Goal: Task Accomplishment & Management: Use online tool/utility

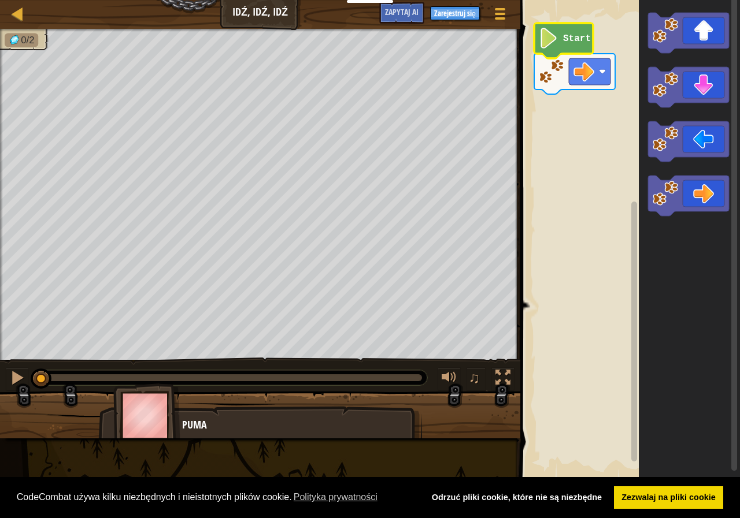
click at [557, 45] on image "Obszar roboczy Blockly" at bounding box center [549, 38] width 20 height 21
click at [548, 43] on image "Obszar roboczy Blockly" at bounding box center [549, 38] width 20 height 21
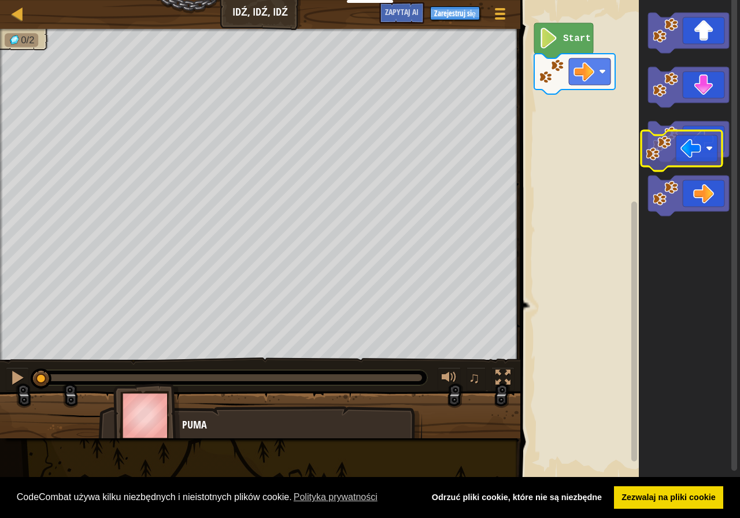
click at [669, 166] on icon "Obszar roboczy Blockly" at bounding box center [689, 240] width 101 height 492
click at [151, 423] on img at bounding box center [146, 416] width 67 height 64
click at [201, 423] on font "Puma" at bounding box center [194, 425] width 25 height 14
click at [228, 430] on div "Puma" at bounding box center [296, 425] width 228 height 15
click at [202, 428] on font "Puma" at bounding box center [194, 425] width 25 height 14
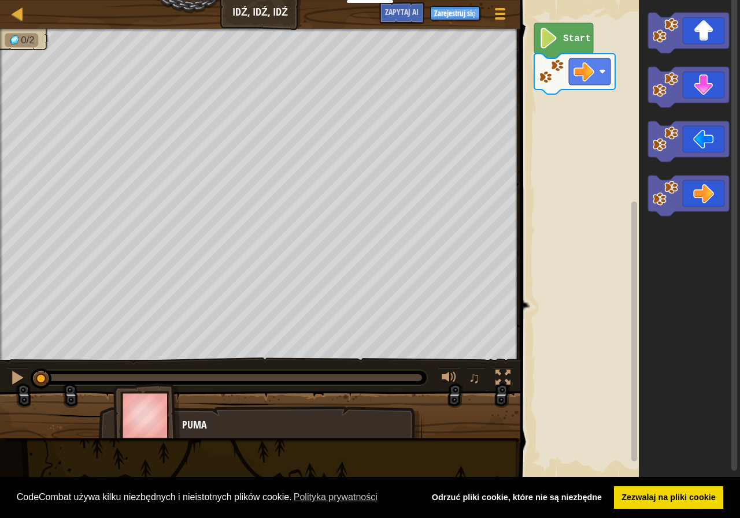
click at [165, 420] on img at bounding box center [146, 416] width 67 height 64
click at [554, 35] on image "Obszar roboczy Blockly" at bounding box center [549, 38] width 20 height 21
click at [569, 130] on rect "Obszar roboczy Blockly" at bounding box center [628, 240] width 223 height 492
click at [8, 369] on button at bounding box center [17, 380] width 23 height 24
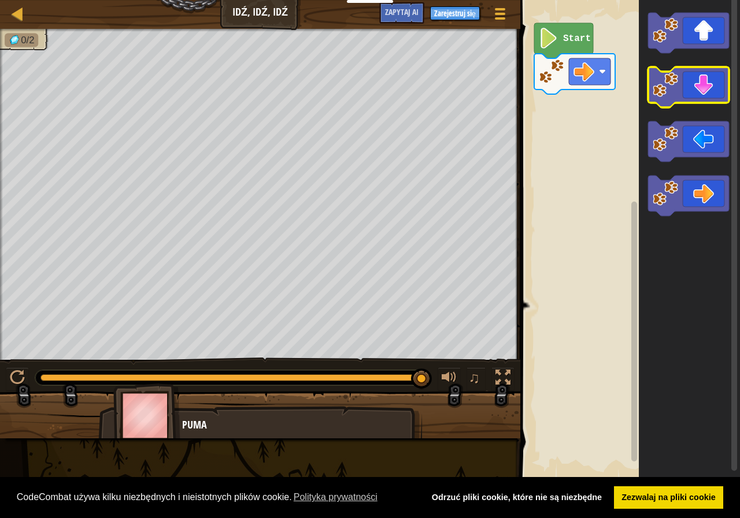
click at [678, 78] on g "Obszar roboczy Blockly" at bounding box center [688, 114] width 81 height 203
click at [633, 58] on div "Start" at bounding box center [628, 240] width 223 height 492
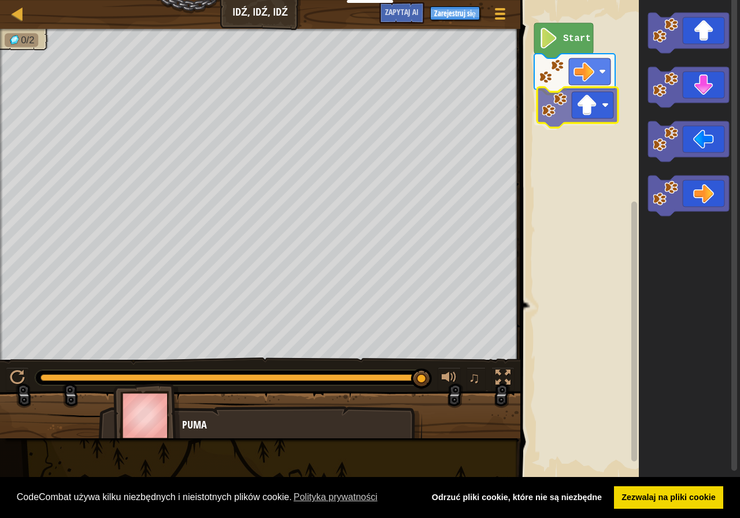
click at [558, 101] on div "Start" at bounding box center [628, 240] width 223 height 492
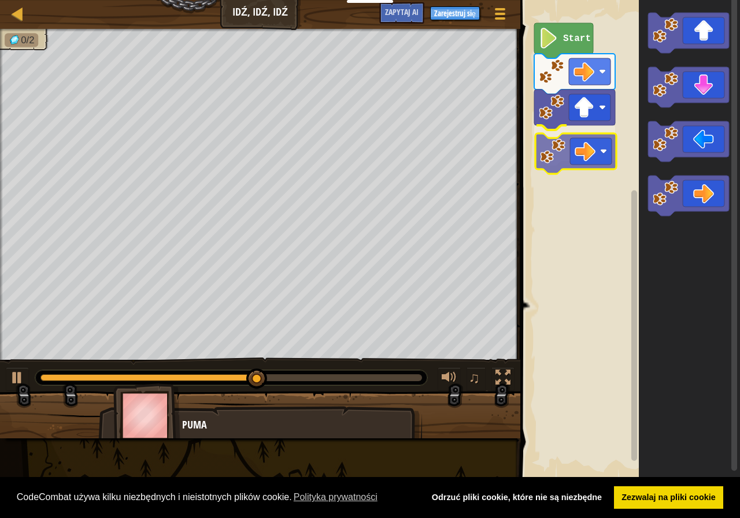
click at [582, 150] on div "Start" at bounding box center [628, 240] width 223 height 492
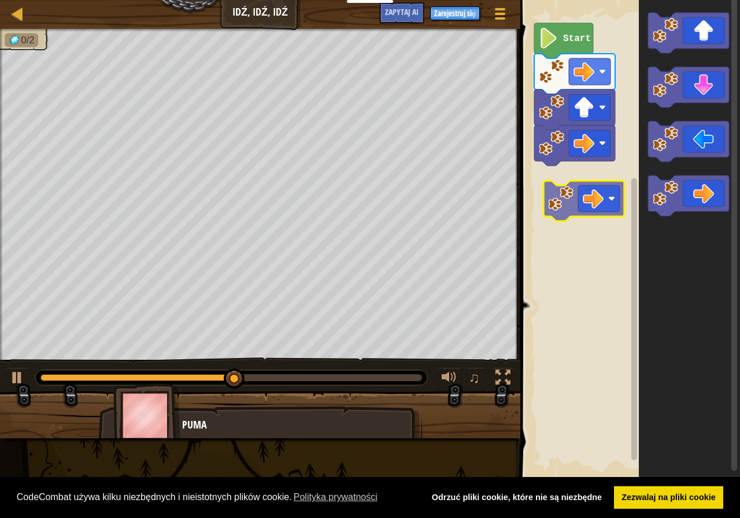
click at [585, 210] on div "Start" at bounding box center [628, 240] width 223 height 492
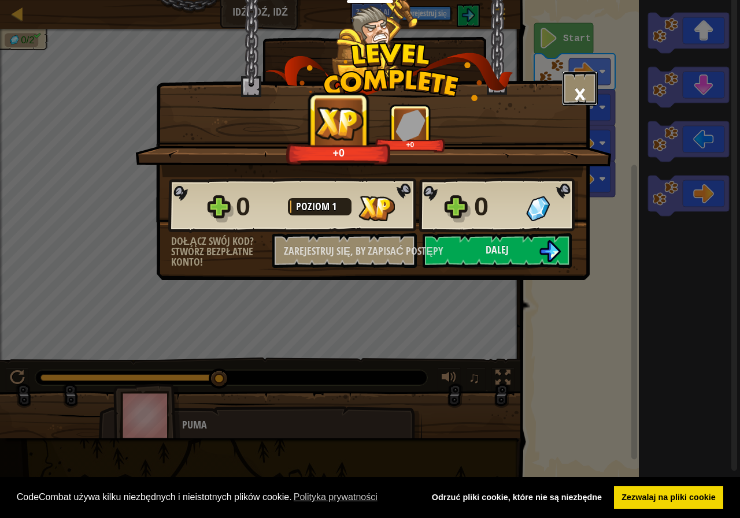
click at [580, 85] on font "×" at bounding box center [579, 93] width 13 height 39
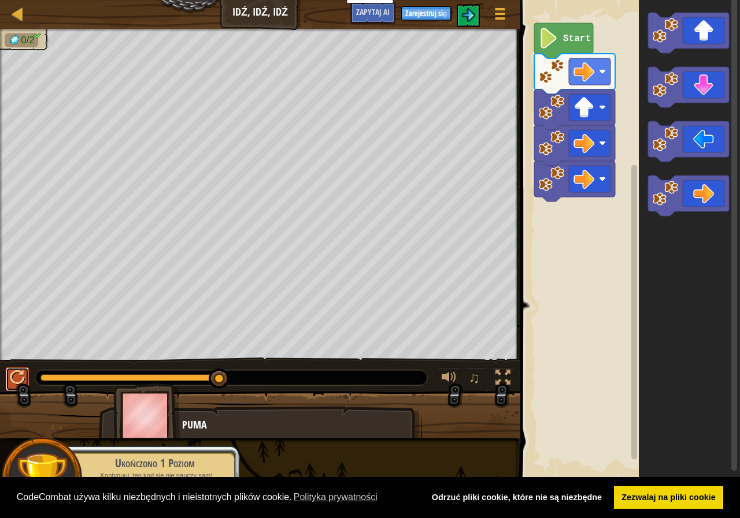
click at [12, 374] on div at bounding box center [17, 377] width 15 height 15
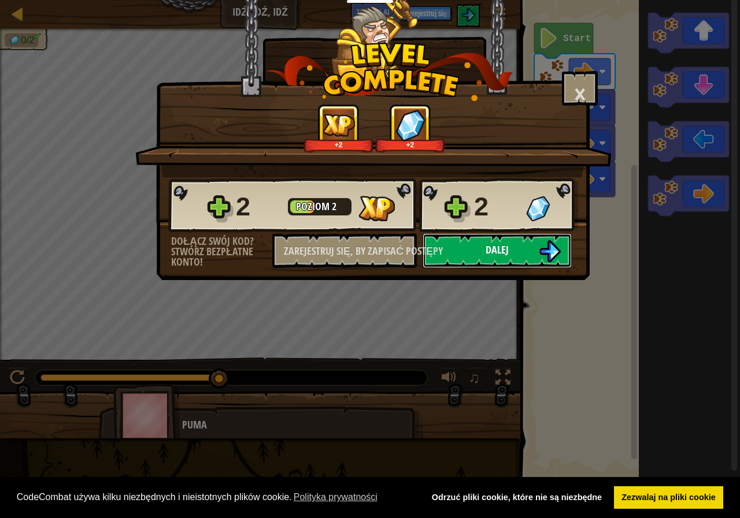
click at [547, 240] on img at bounding box center [550, 251] width 22 height 22
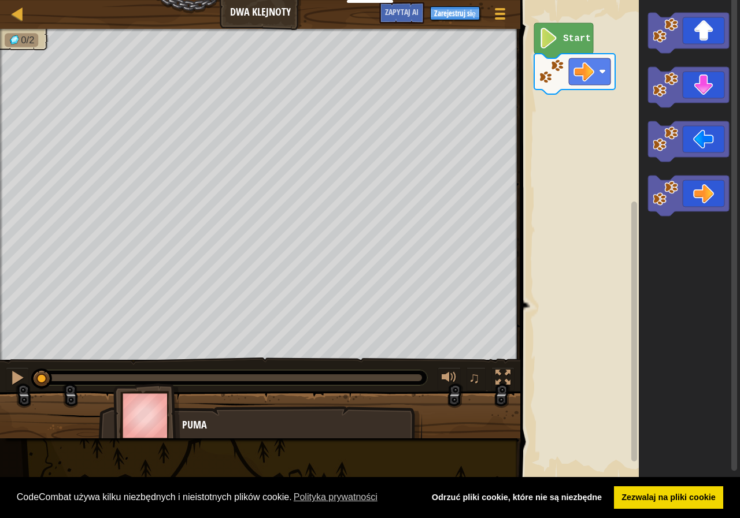
click at [5, 381] on div "♫" at bounding box center [260, 375] width 520 height 35
click at [18, 377] on div at bounding box center [17, 377] width 15 height 15
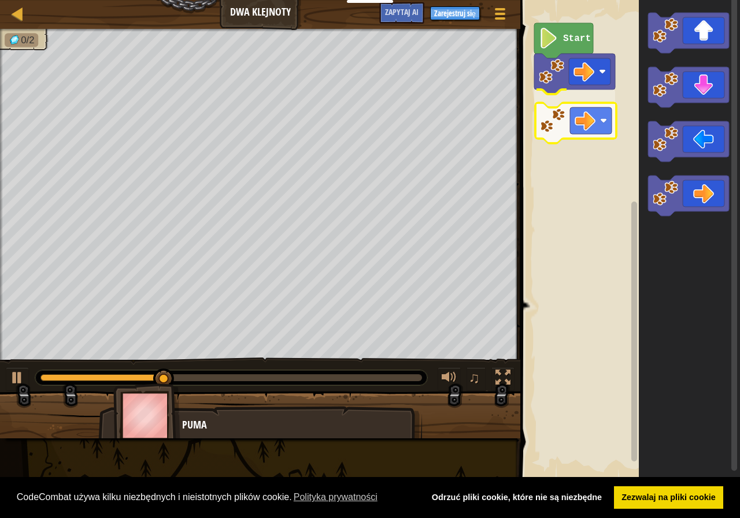
click at [592, 126] on div "Start" at bounding box center [628, 240] width 223 height 492
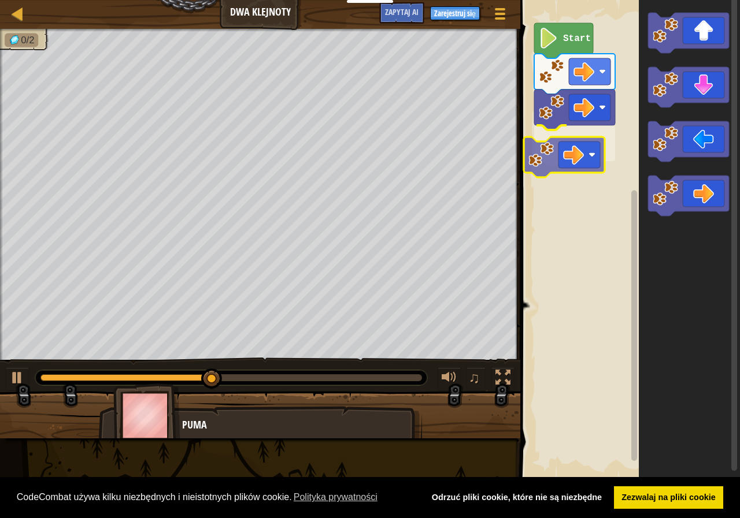
click at [578, 162] on div "Start" at bounding box center [628, 240] width 223 height 492
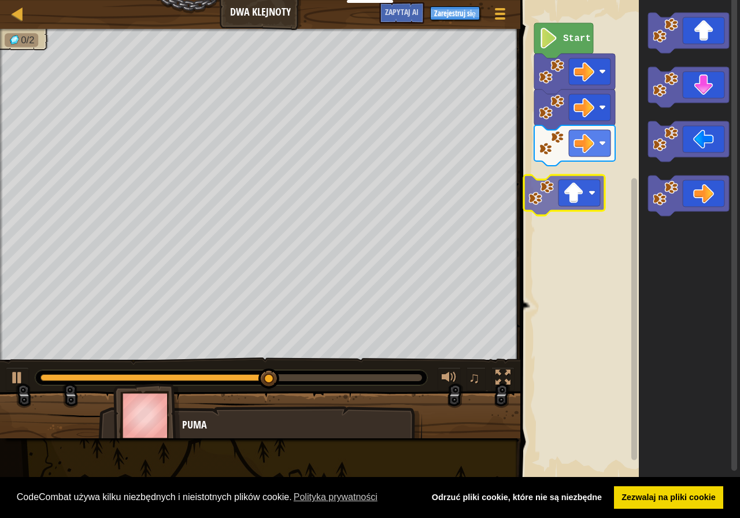
click at [581, 206] on div "Start" at bounding box center [628, 240] width 223 height 492
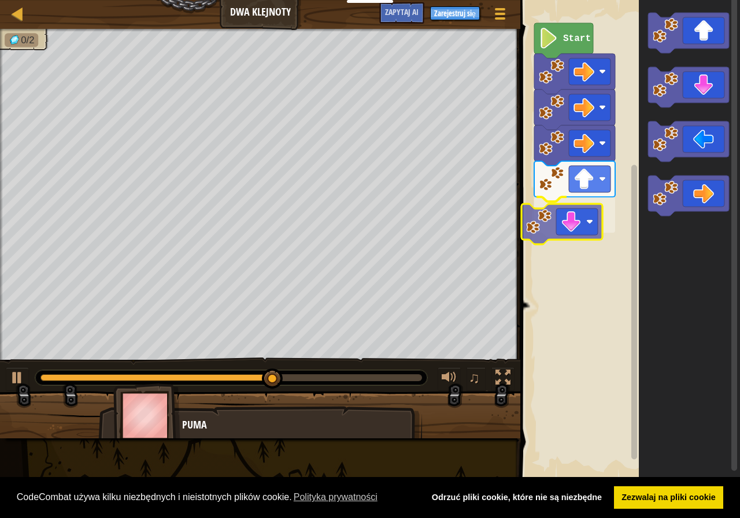
click at [584, 242] on div "Start" at bounding box center [628, 240] width 223 height 492
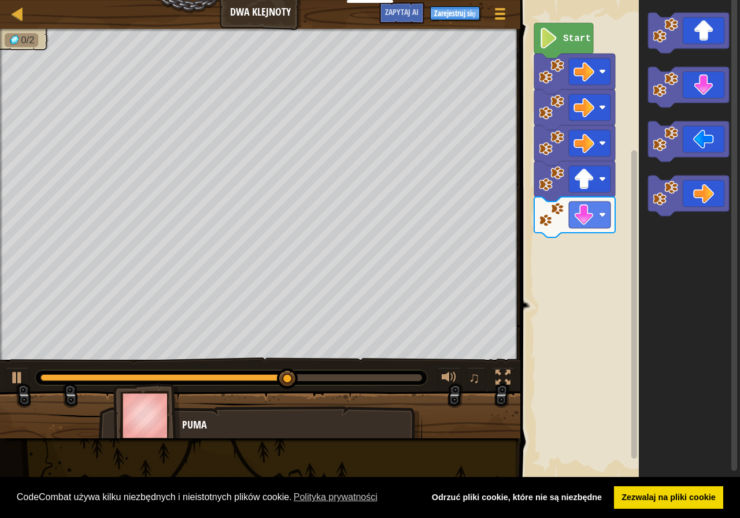
click at [632, 238] on div "Start" at bounding box center [628, 240] width 223 height 492
click at [684, 145] on g "Obszar roboczy Blockly" at bounding box center [688, 114] width 81 height 203
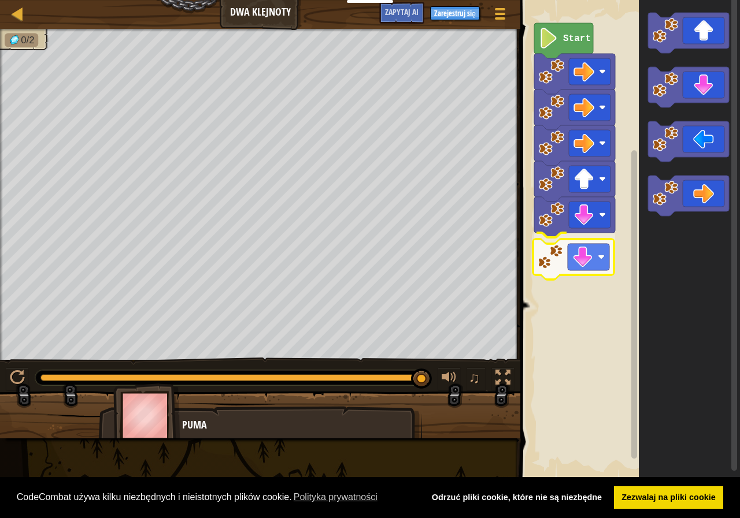
click at [570, 269] on div "Start" at bounding box center [628, 240] width 223 height 492
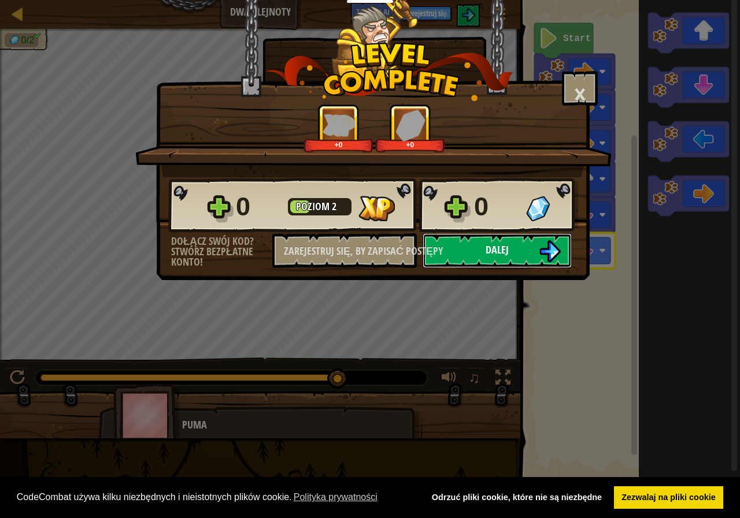
click at [483, 255] on button "Dalej" at bounding box center [496, 250] width 149 height 35
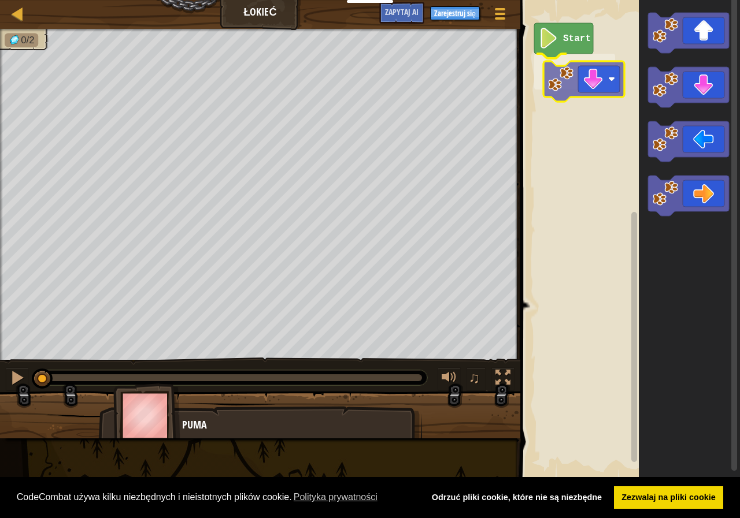
click at [613, 84] on div "Start" at bounding box center [628, 240] width 223 height 492
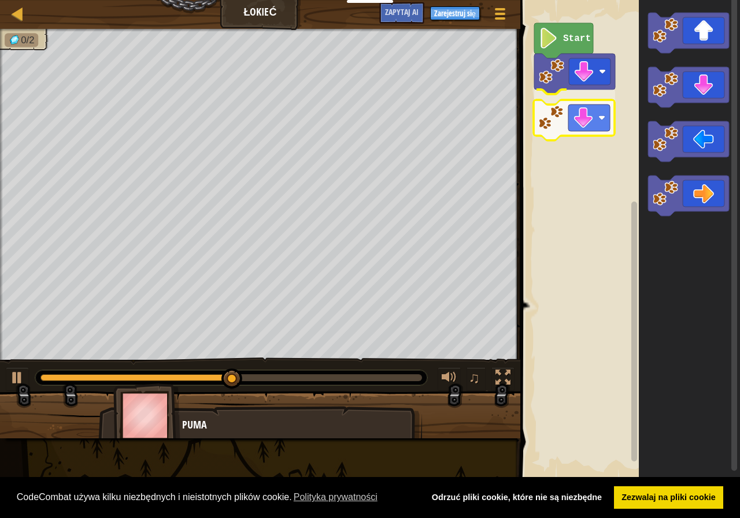
click at [584, 125] on div "Start" at bounding box center [628, 240] width 223 height 492
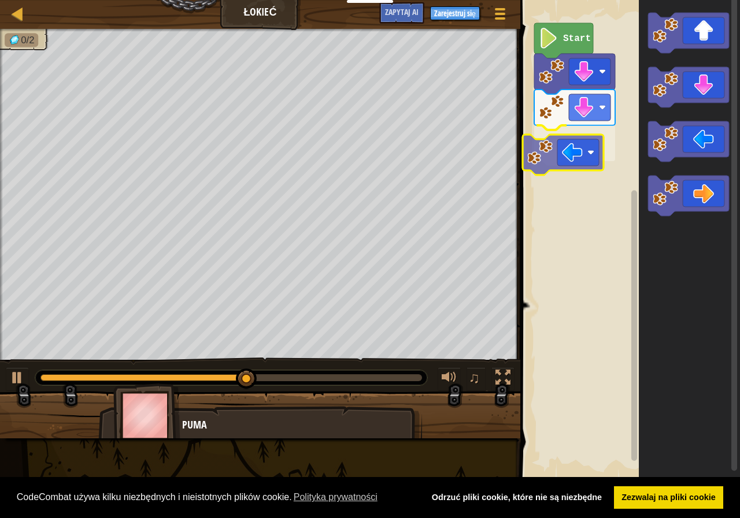
click at [585, 161] on div "Start" at bounding box center [628, 240] width 223 height 492
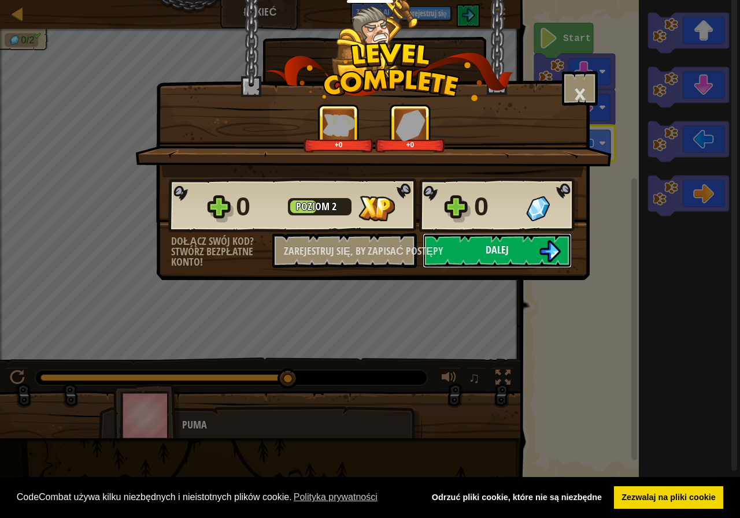
click at [496, 255] on font "Dalej" at bounding box center [496, 250] width 23 height 14
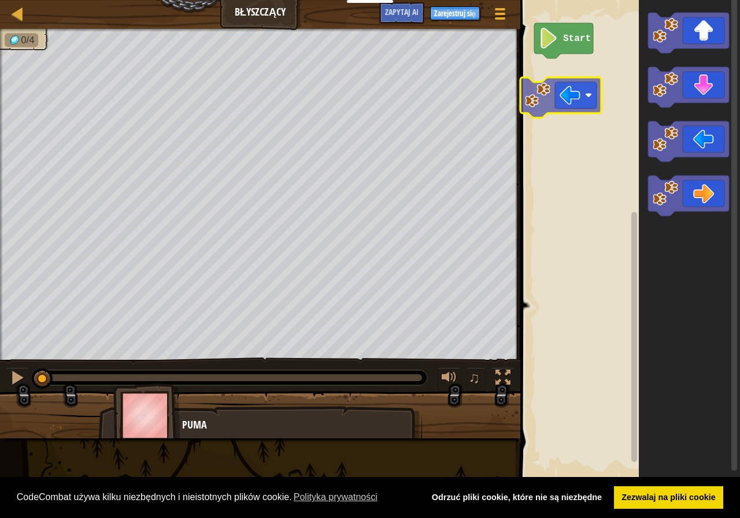
click at [572, 98] on div "Start" at bounding box center [628, 240] width 223 height 492
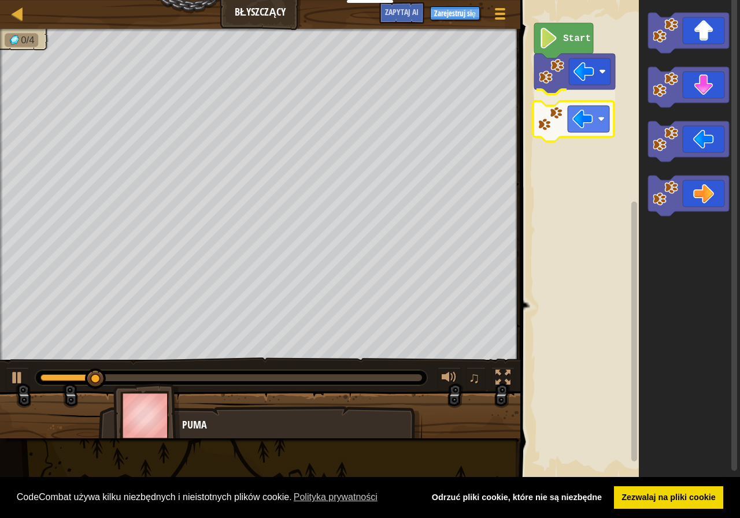
click at [569, 118] on div "Start" at bounding box center [628, 240] width 223 height 492
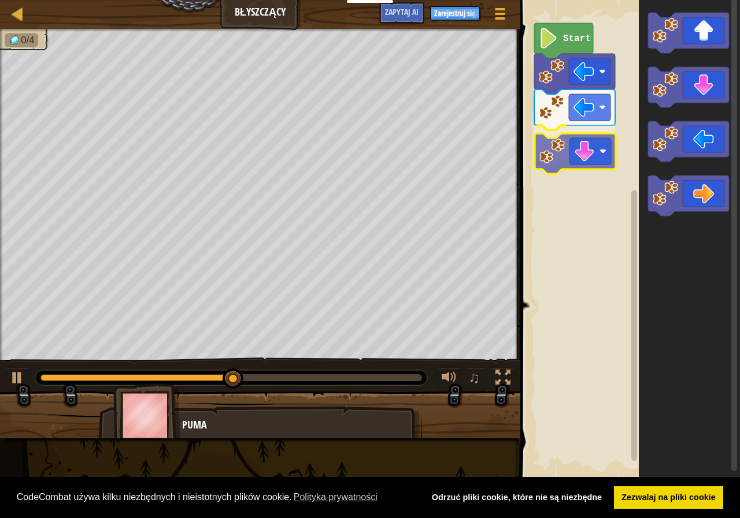
click at [585, 161] on div "Start" at bounding box center [628, 240] width 223 height 492
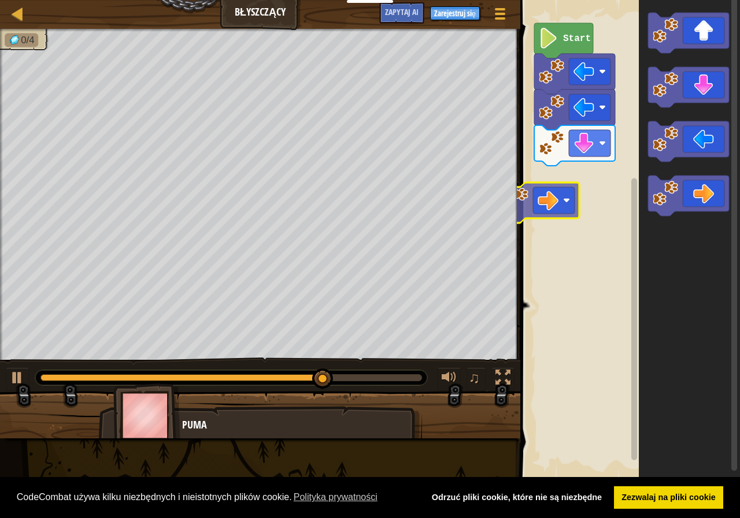
click at [557, 209] on div "Start" at bounding box center [628, 240] width 223 height 492
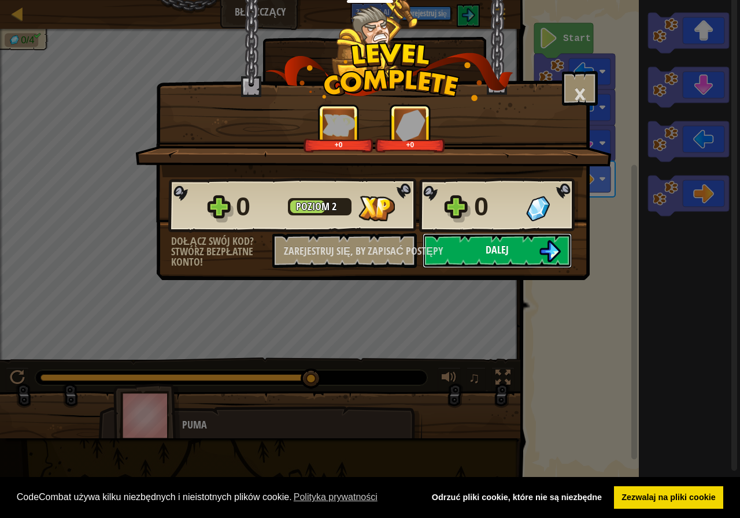
click at [519, 251] on button "Dalej" at bounding box center [496, 250] width 149 height 35
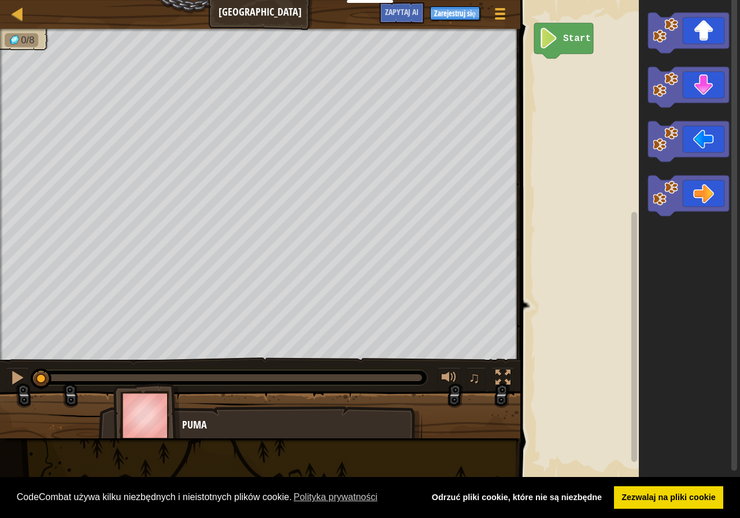
click at [603, 81] on div "Start" at bounding box center [628, 240] width 223 height 492
click at [646, 53] on icon "Obszar roboczy Blockly" at bounding box center [689, 240] width 101 height 492
click at [559, 80] on div "Start" at bounding box center [628, 240] width 223 height 492
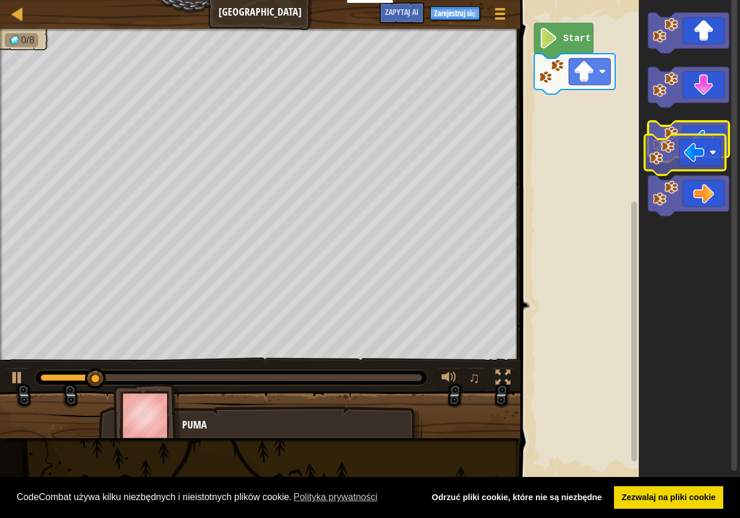
click at [699, 161] on g "Obszar roboczy Blockly" at bounding box center [688, 114] width 81 height 203
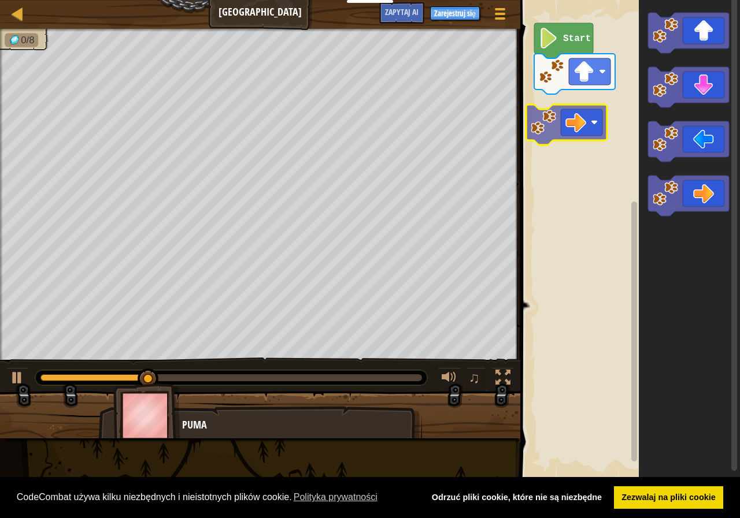
click at [576, 117] on div "Start" at bounding box center [628, 240] width 223 height 492
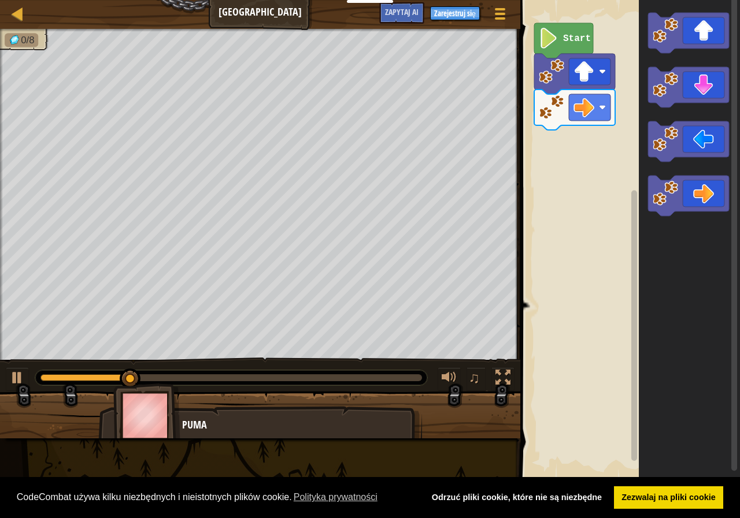
click at [592, 155] on div "Start" at bounding box center [628, 240] width 223 height 492
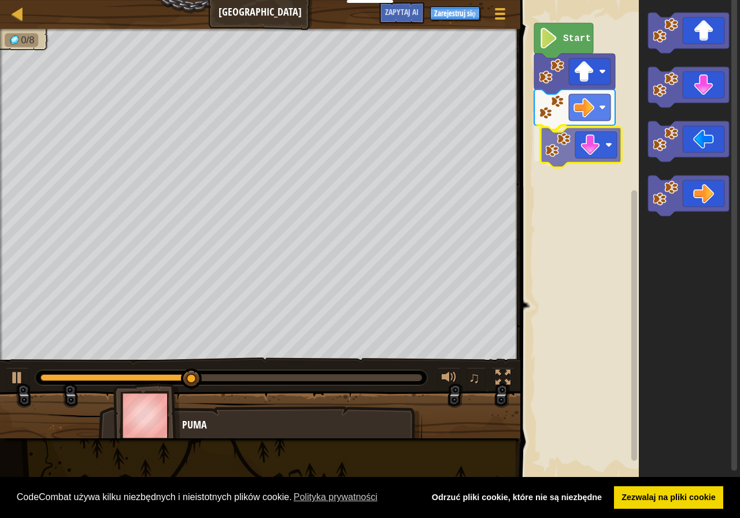
click at [561, 147] on div "Start" at bounding box center [628, 240] width 223 height 492
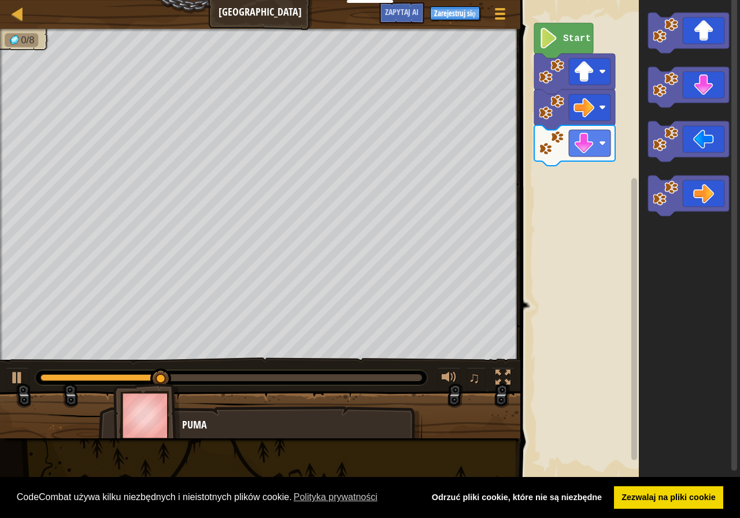
click at [664, 132] on g "Obszar roboczy Blockly" at bounding box center [688, 114] width 81 height 203
click at [669, 113] on icon "Obszar roboczy Blockly" at bounding box center [689, 240] width 101 height 492
click at [639, 154] on icon "Obszar roboczy Blockly" at bounding box center [689, 240] width 101 height 492
click at [562, 199] on div "Start" at bounding box center [628, 240] width 223 height 492
click at [562, 247] on div "Start" at bounding box center [628, 240] width 223 height 492
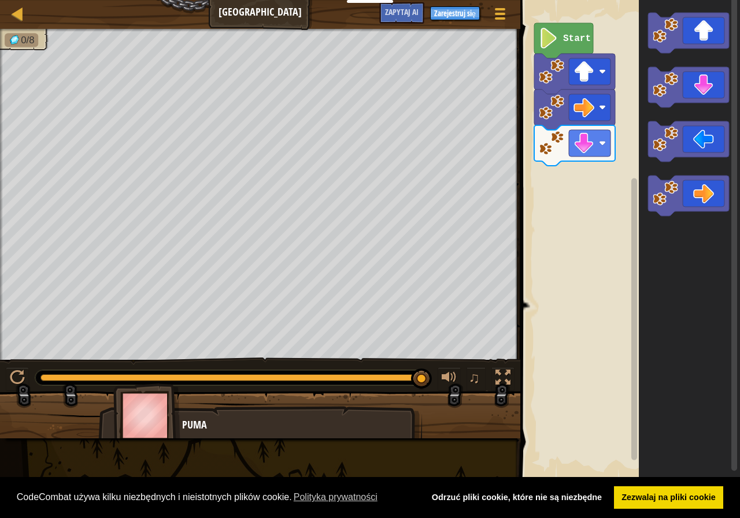
click at [584, 192] on div "Start" at bounding box center [628, 240] width 223 height 492
click at [555, 196] on div "Start" at bounding box center [628, 240] width 223 height 492
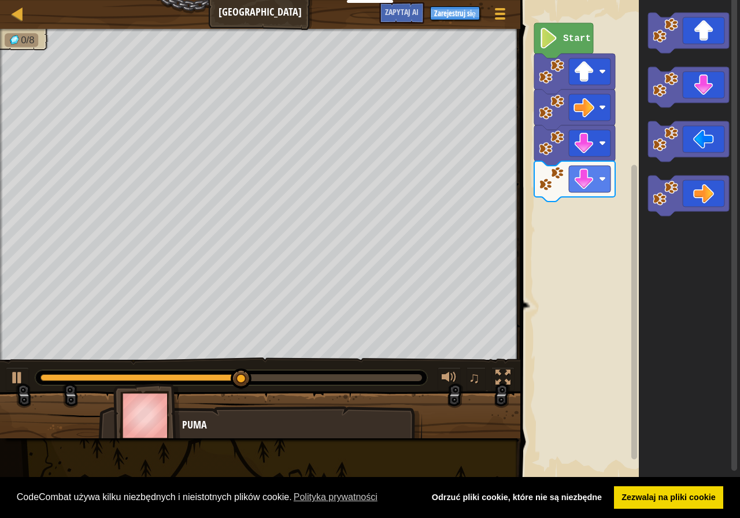
click at [646, 185] on icon "Obszar roboczy Blockly" at bounding box center [689, 240] width 101 height 492
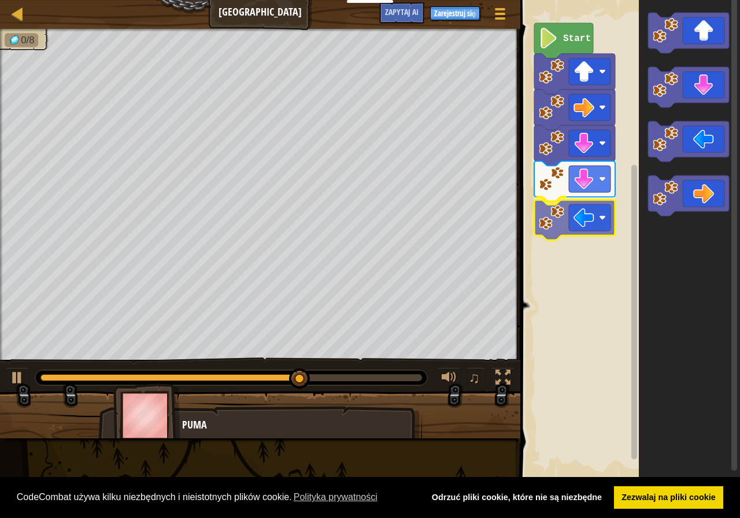
click at [552, 221] on div "Start" at bounding box center [628, 240] width 223 height 492
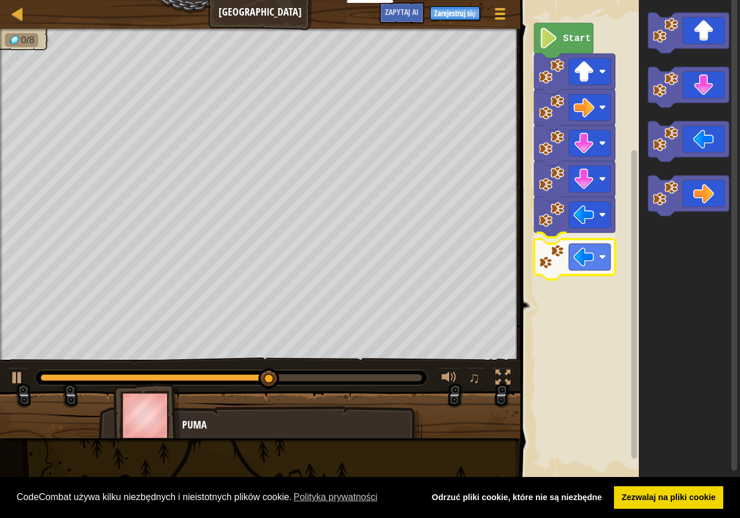
click at [576, 251] on div "Start" at bounding box center [628, 240] width 223 height 492
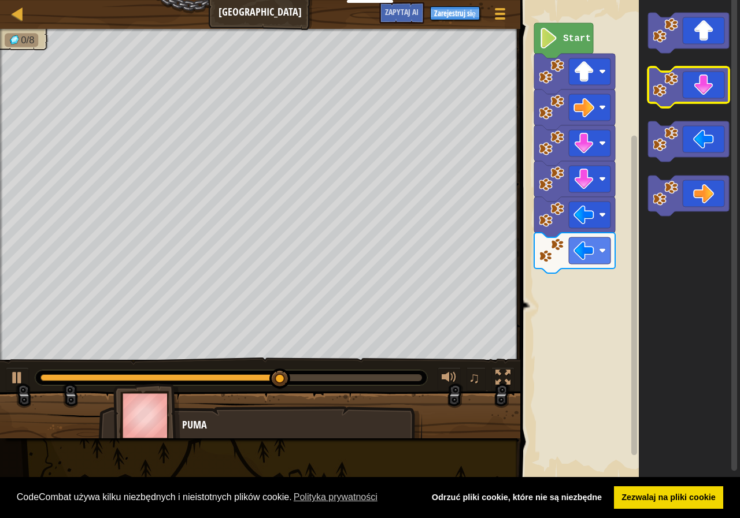
click at [702, 84] on g "Obszar roboczy Blockly" at bounding box center [688, 114] width 81 height 203
click at [690, 66] on icon "Obszar roboczy Blockly" at bounding box center [689, 240] width 101 height 492
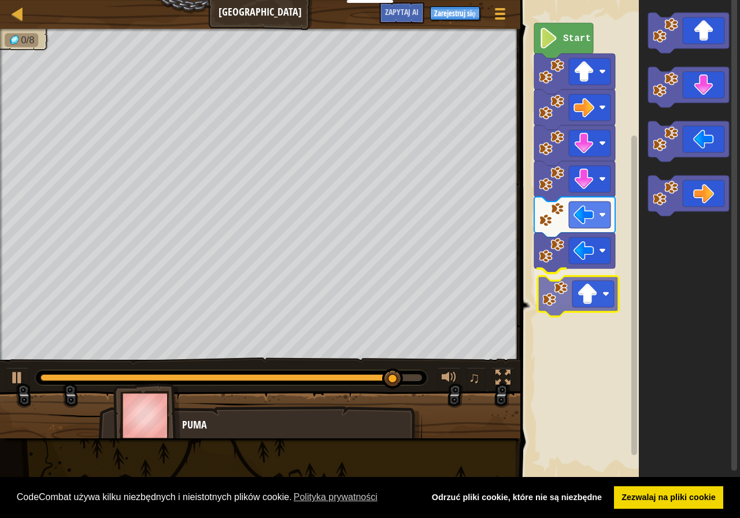
click at [594, 287] on div "Start" at bounding box center [628, 240] width 223 height 492
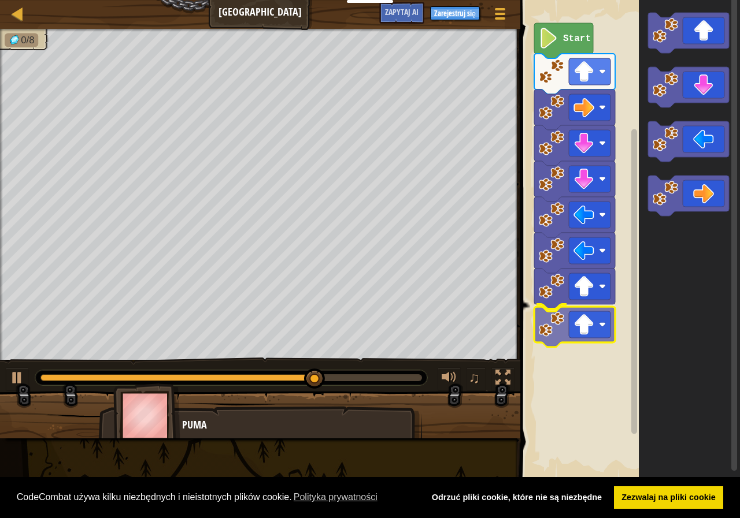
click at [592, 324] on div "Start" at bounding box center [628, 240] width 223 height 492
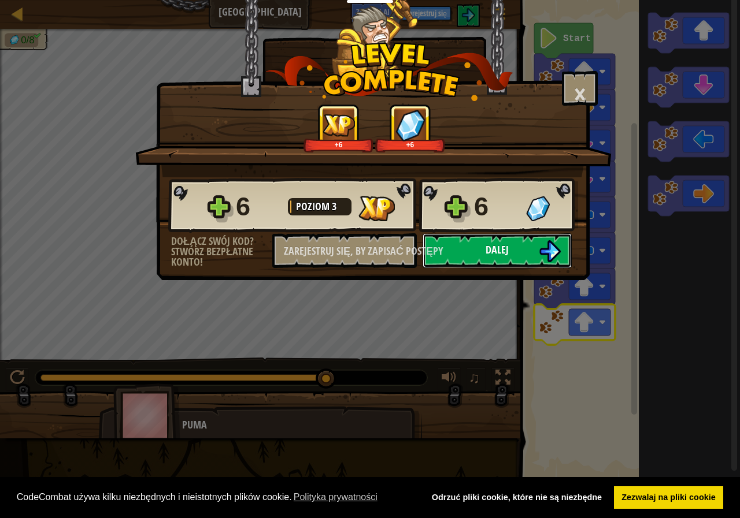
click at [503, 244] on font "Dalej" at bounding box center [496, 250] width 23 height 14
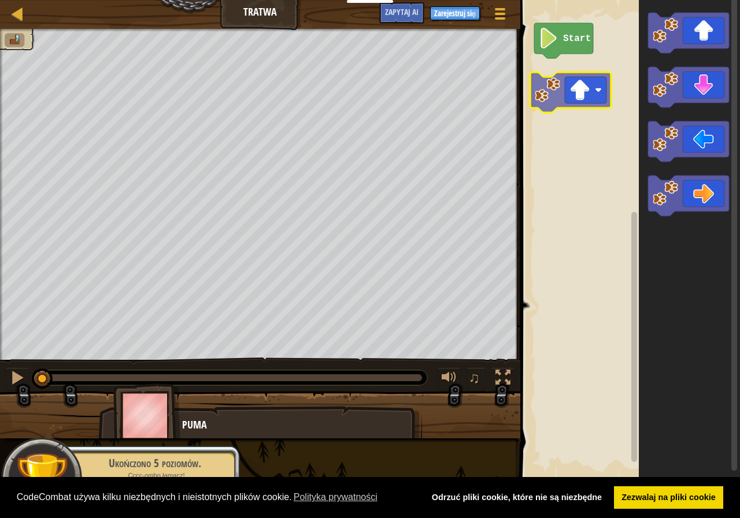
click at [591, 80] on div "Start" at bounding box center [628, 240] width 223 height 492
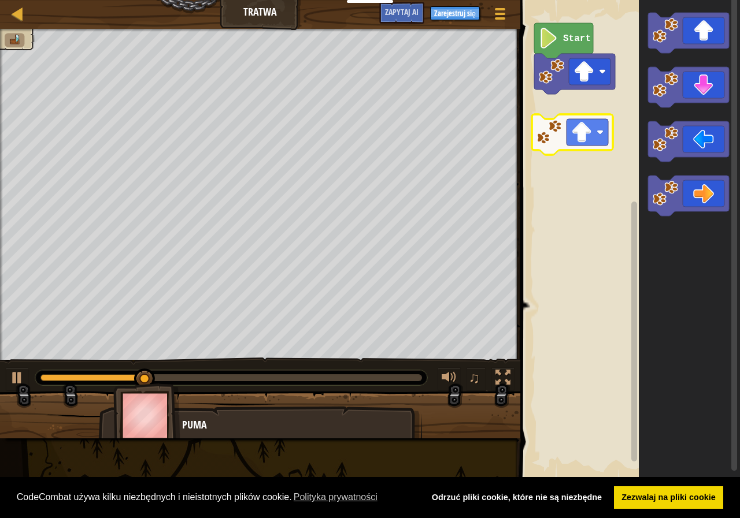
click at [581, 133] on div "Start" at bounding box center [628, 240] width 223 height 492
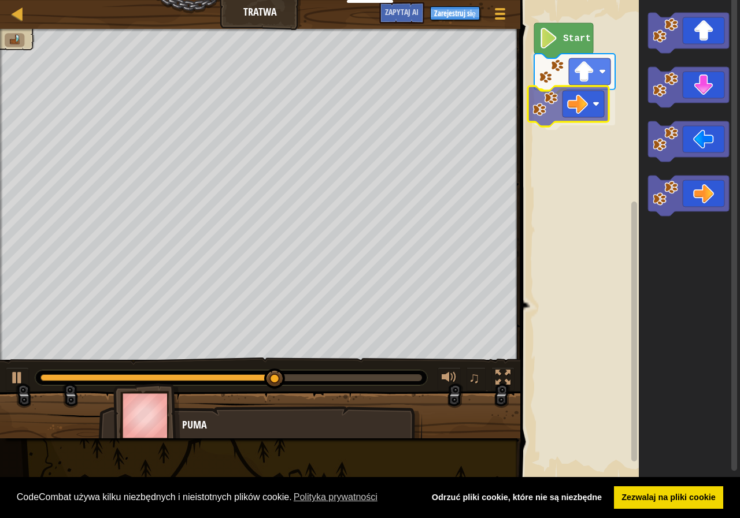
click at [574, 120] on div "Start" at bounding box center [628, 240] width 223 height 492
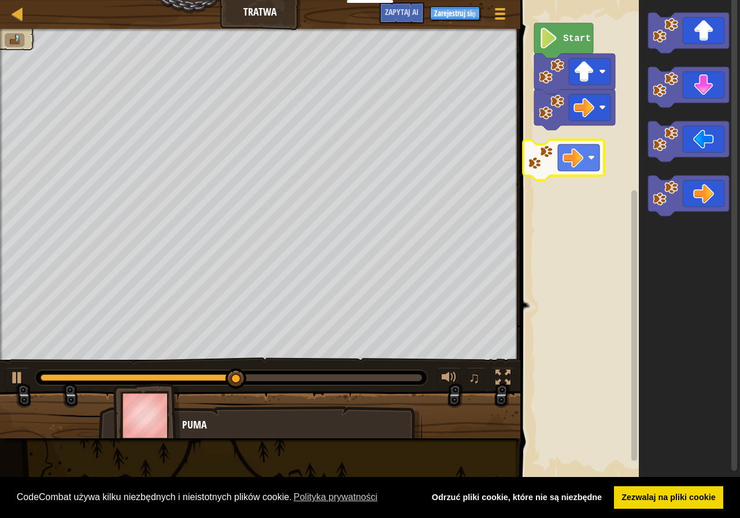
click at [574, 161] on div "Start" at bounding box center [628, 240] width 223 height 492
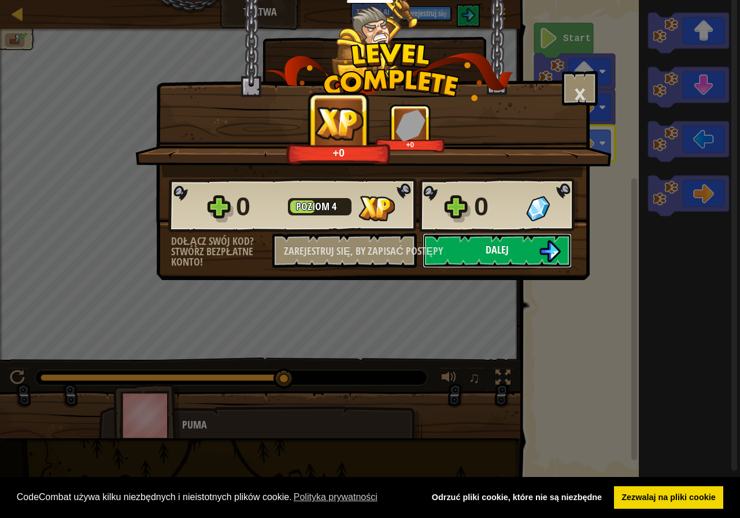
click at [503, 251] on font "Dalej" at bounding box center [496, 250] width 23 height 14
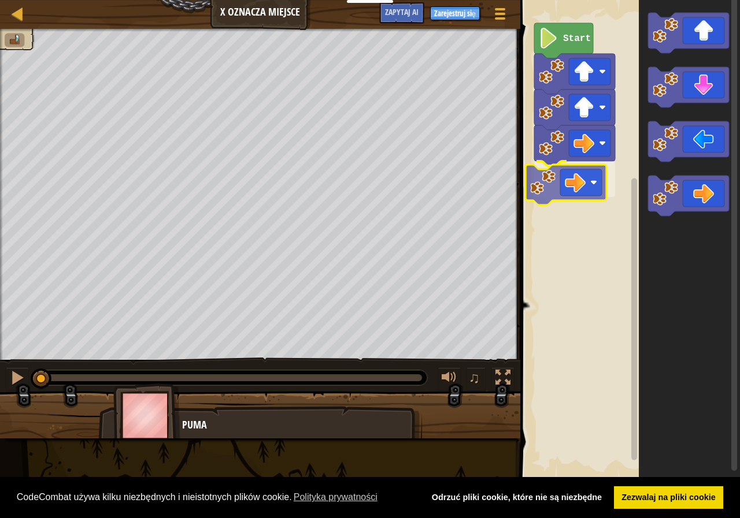
click at [572, 193] on div "Start" at bounding box center [628, 240] width 223 height 492
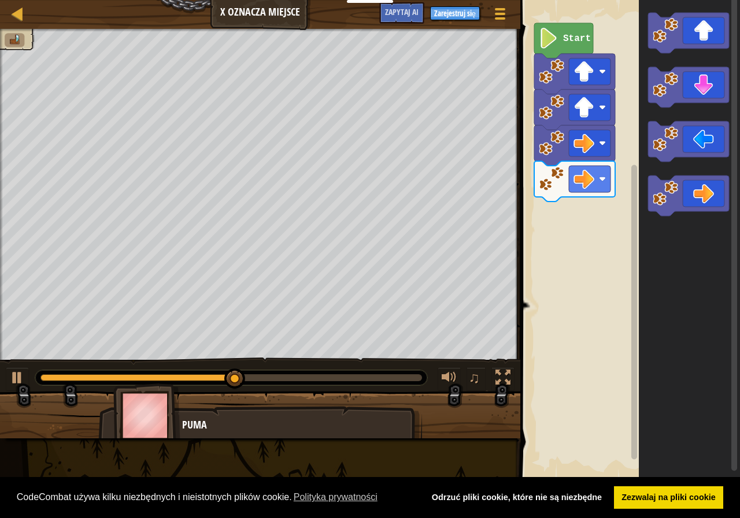
click at [632, 213] on div "Start" at bounding box center [628, 240] width 223 height 492
click at [687, 205] on g "Obszar roboczy Blockly" at bounding box center [688, 196] width 81 height 40
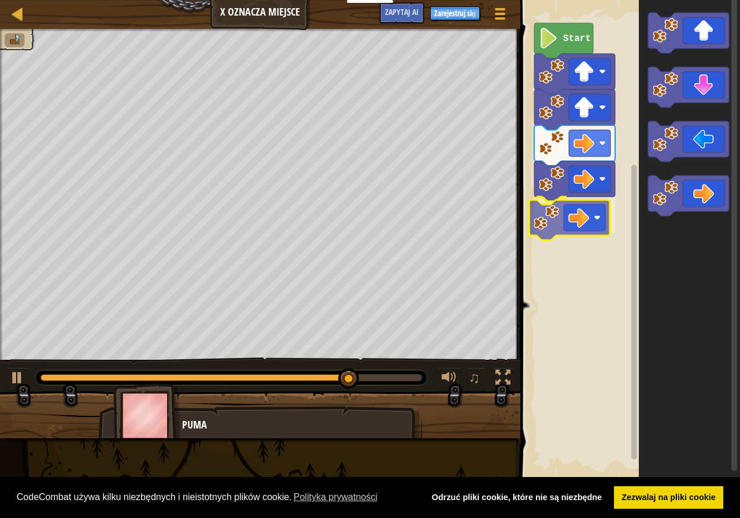
click at [585, 213] on div "Start" at bounding box center [628, 240] width 223 height 492
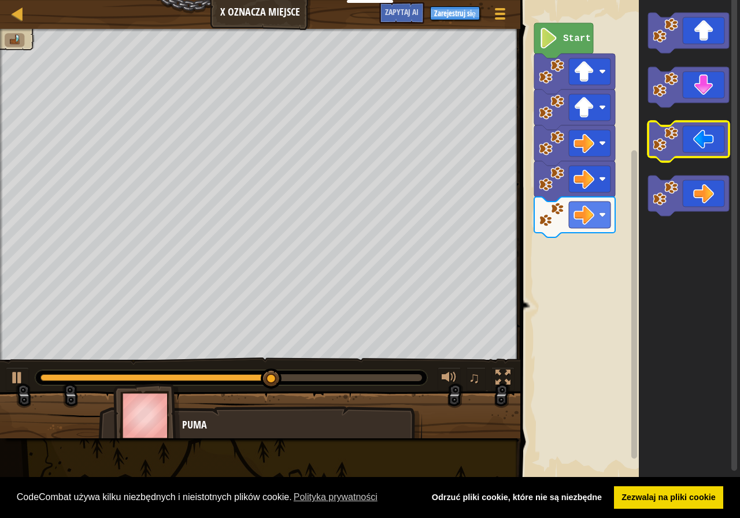
click at [689, 128] on g "Obszar roboczy Blockly" at bounding box center [688, 114] width 81 height 203
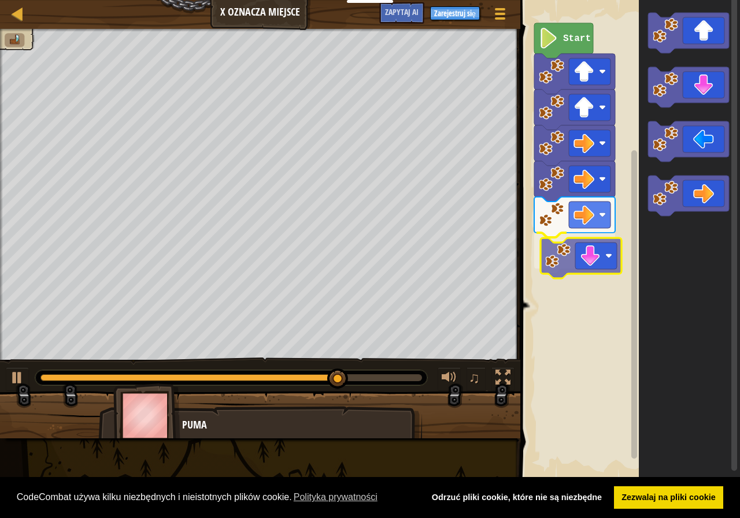
click at [590, 245] on div "Start" at bounding box center [628, 240] width 223 height 492
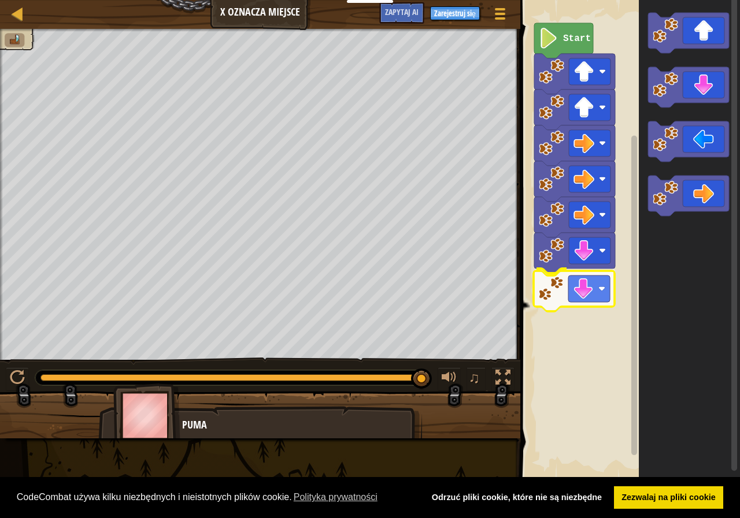
click at [586, 296] on div "Start" at bounding box center [628, 240] width 223 height 492
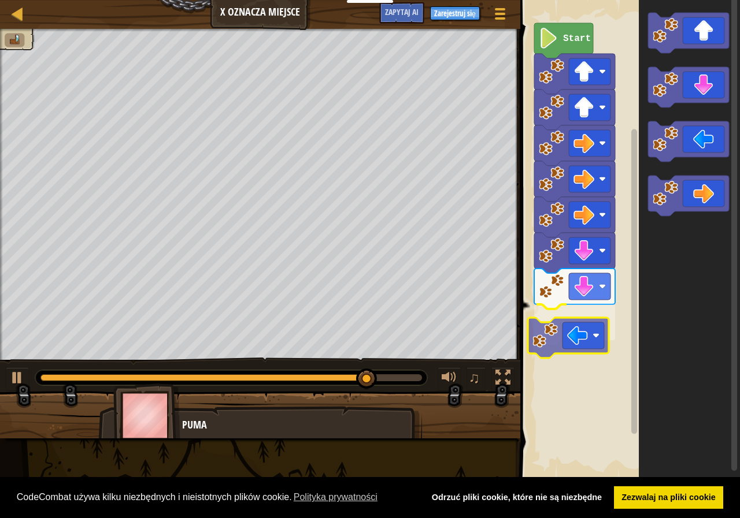
click at [581, 335] on div "Start" at bounding box center [628, 240] width 223 height 492
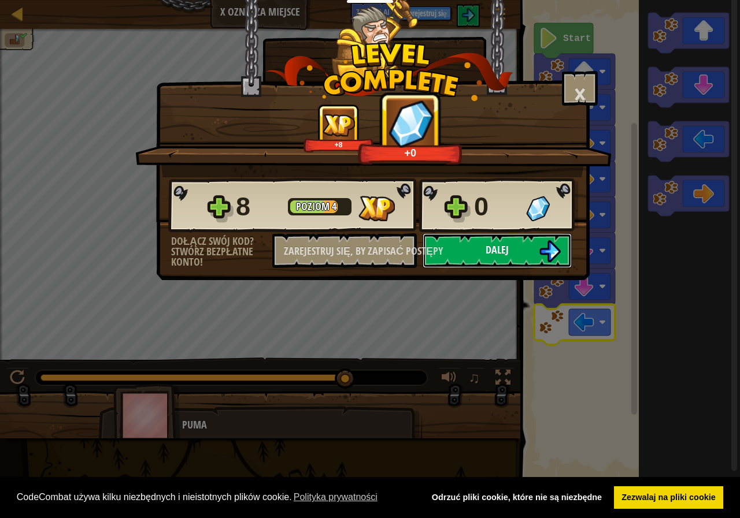
click at [509, 249] on button "Dalej" at bounding box center [496, 250] width 149 height 35
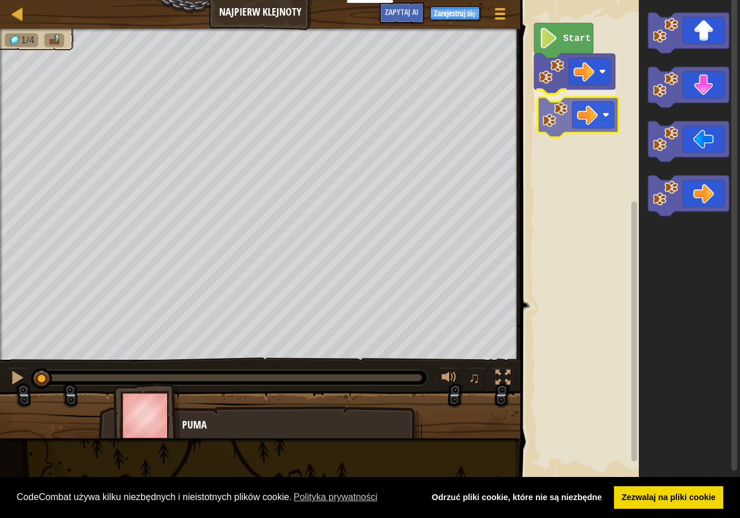
click at [599, 124] on div "Start" at bounding box center [628, 240] width 223 height 492
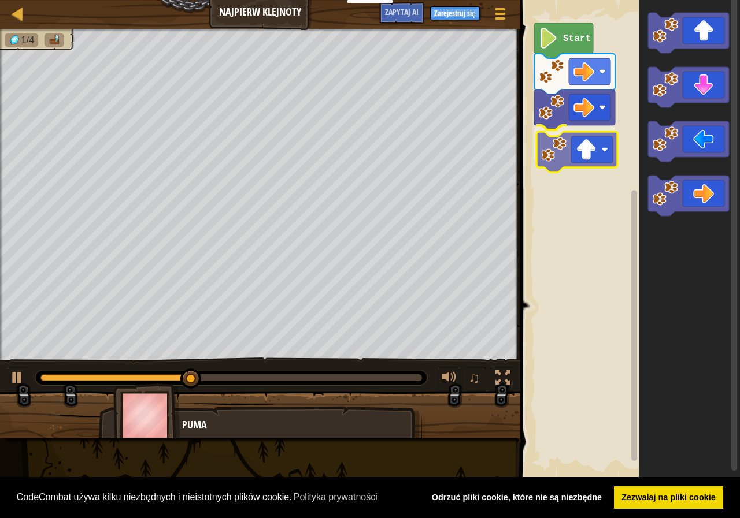
click at [594, 147] on div "Start" at bounding box center [628, 240] width 223 height 492
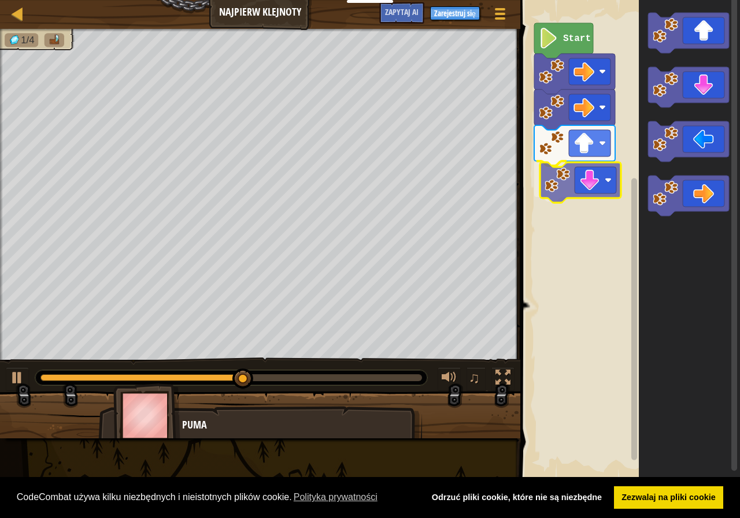
click at [607, 179] on div "Start" at bounding box center [628, 240] width 223 height 492
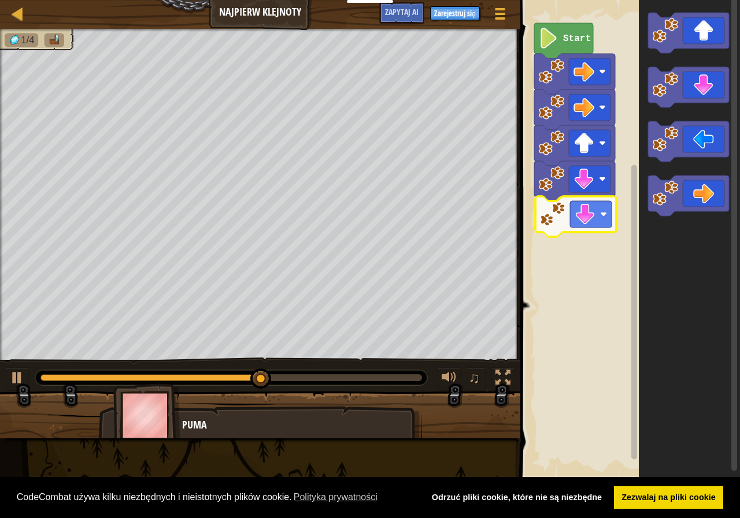
click at [589, 217] on div "Start" at bounding box center [628, 240] width 223 height 492
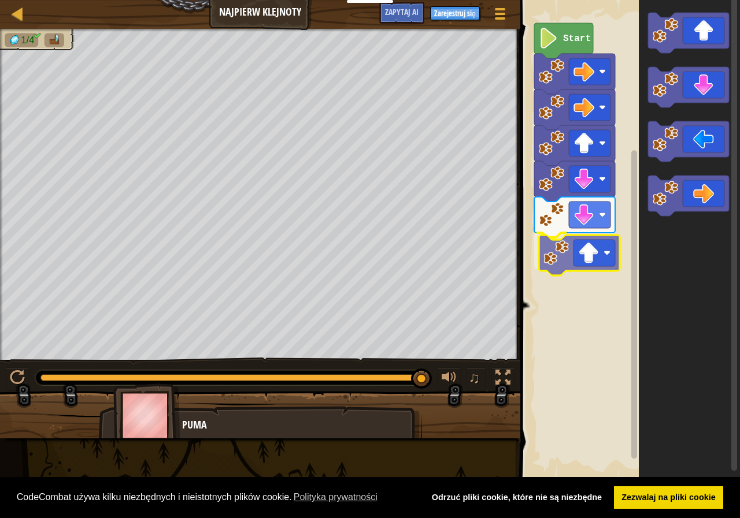
click at [597, 255] on div "Start" at bounding box center [628, 240] width 223 height 492
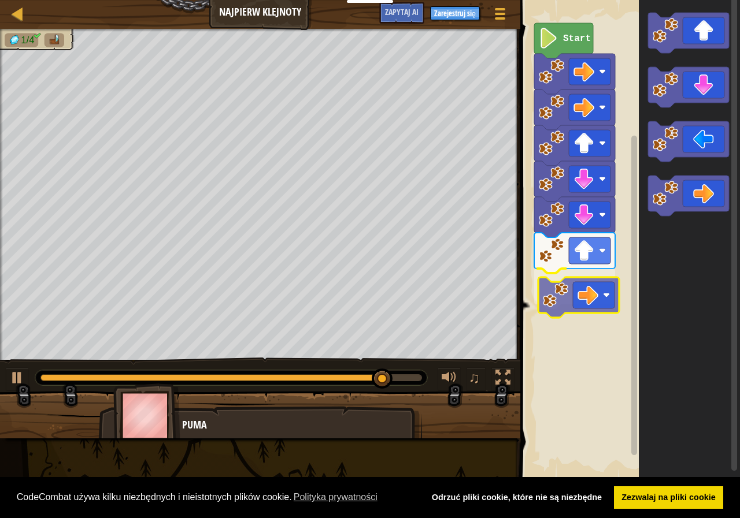
click at [590, 296] on div "Start" at bounding box center [628, 240] width 223 height 492
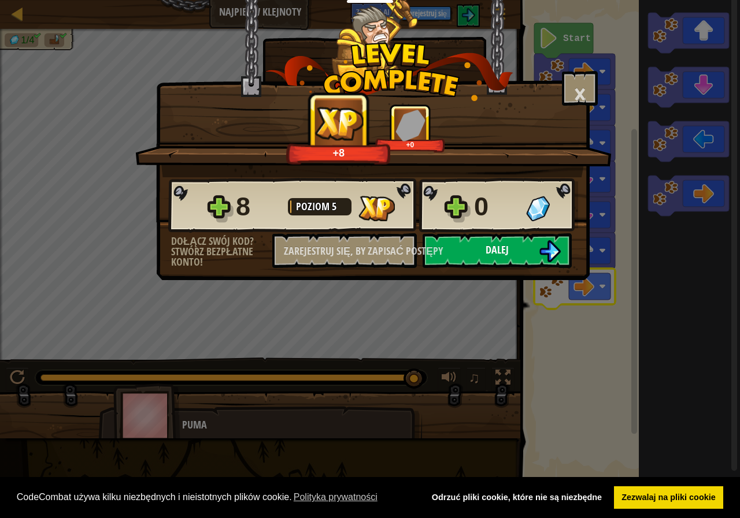
click at [491, 236] on button "Dalej" at bounding box center [496, 250] width 149 height 35
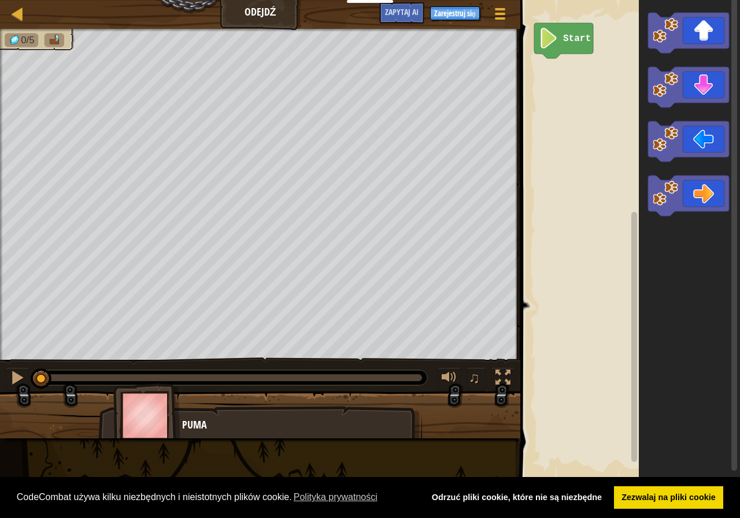
click at [698, 44] on icon "Obszar roboczy Blockly" at bounding box center [688, 33] width 81 height 40
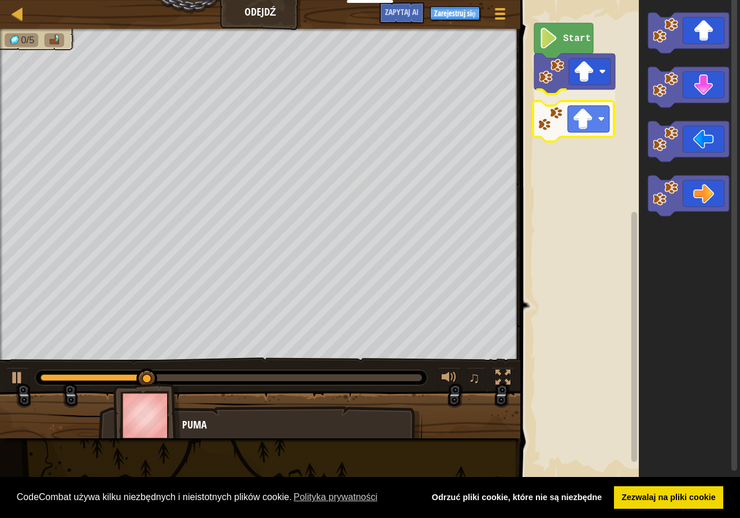
click at [588, 116] on div "Start" at bounding box center [628, 240] width 223 height 492
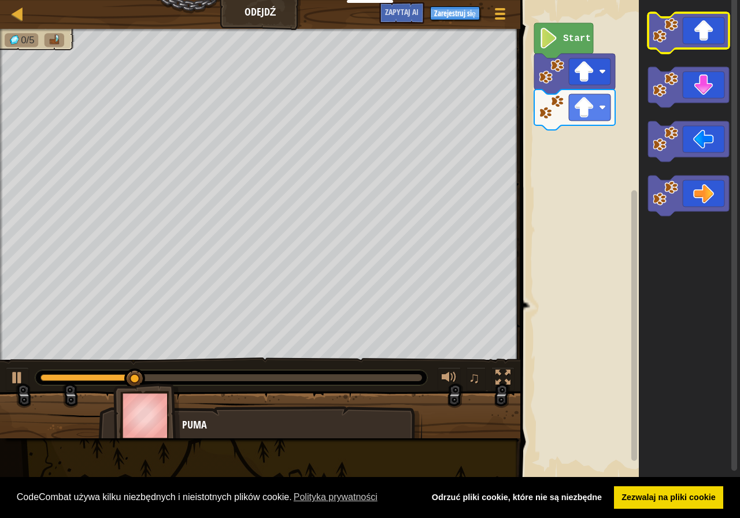
click at [680, 31] on icon "Obszar roboczy Blockly" at bounding box center [688, 33] width 81 height 40
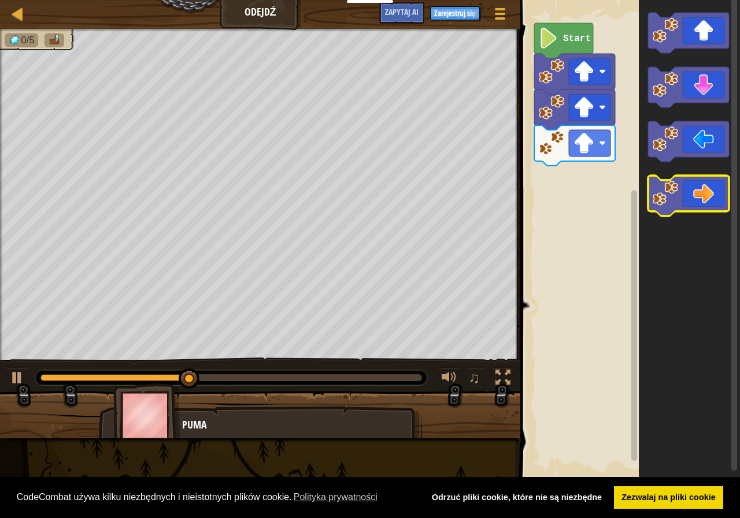
click at [705, 190] on icon "Obszar roboczy Blockly" at bounding box center [688, 196] width 81 height 40
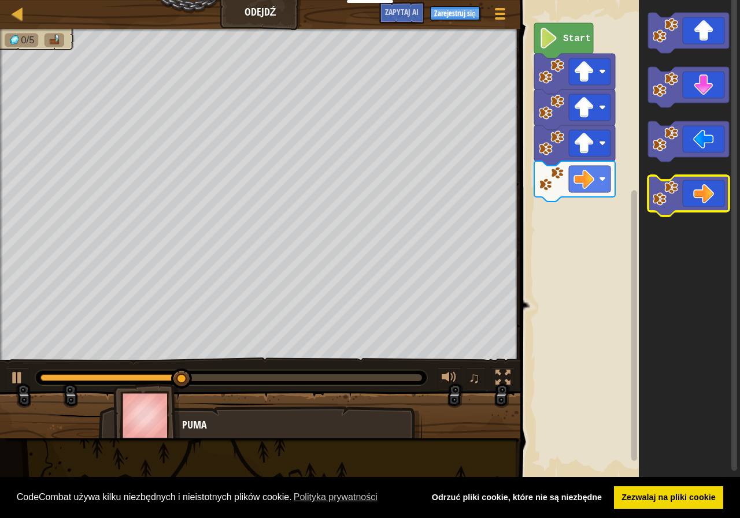
click at [718, 205] on icon "Obszar roboczy Blockly" at bounding box center [688, 196] width 81 height 40
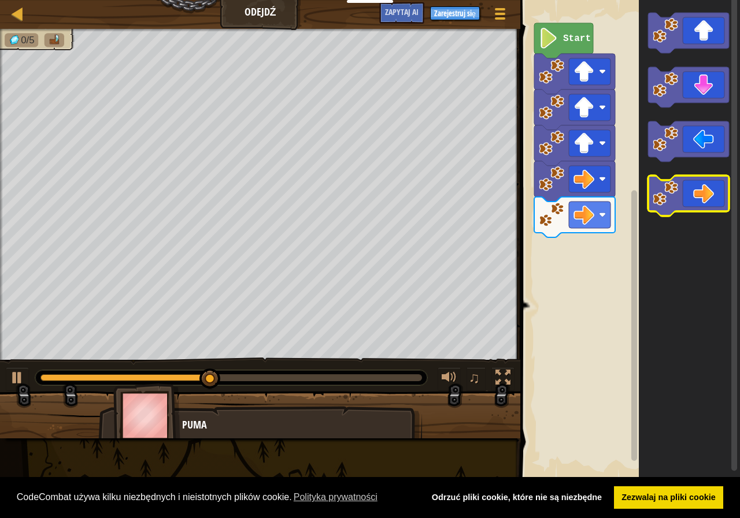
click at [717, 205] on icon "Obszar roboczy Blockly" at bounding box center [688, 196] width 81 height 40
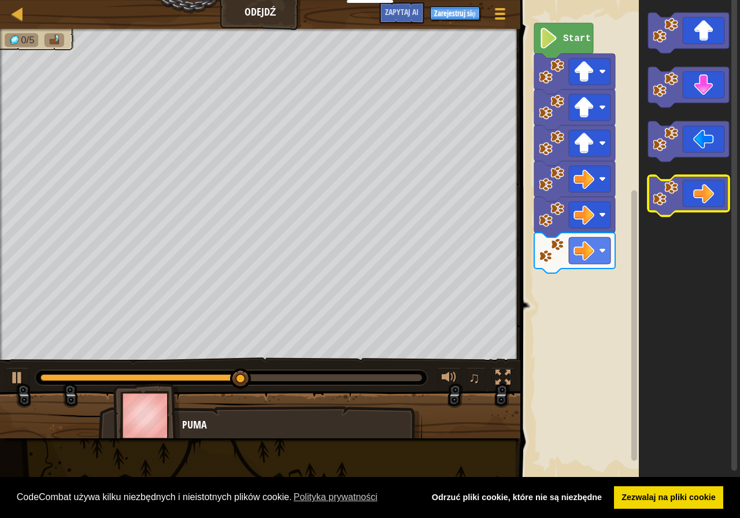
click at [713, 200] on icon "Obszar roboczy Blockly" at bounding box center [688, 196] width 81 height 40
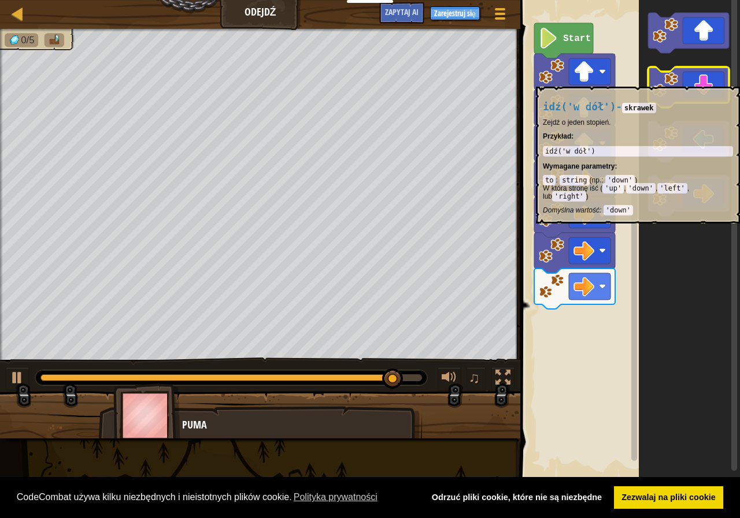
click at [703, 81] on icon "Obszar roboczy Blockly" at bounding box center [688, 87] width 81 height 40
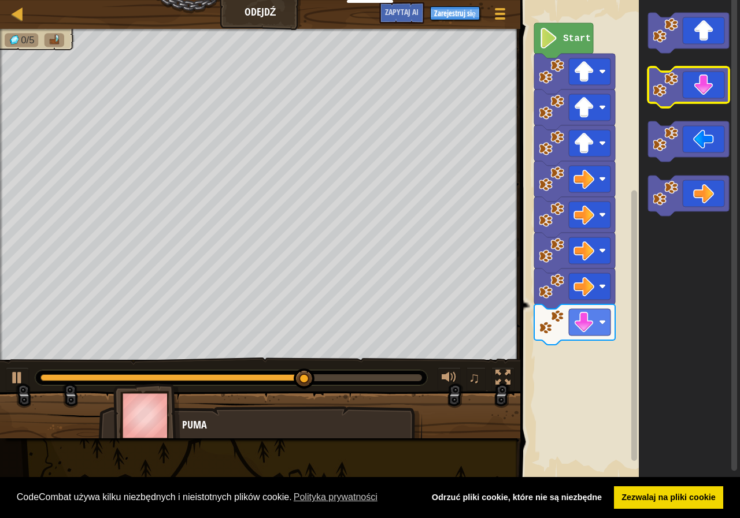
click at [702, 89] on icon "Obszar roboczy Blockly" at bounding box center [688, 87] width 81 height 40
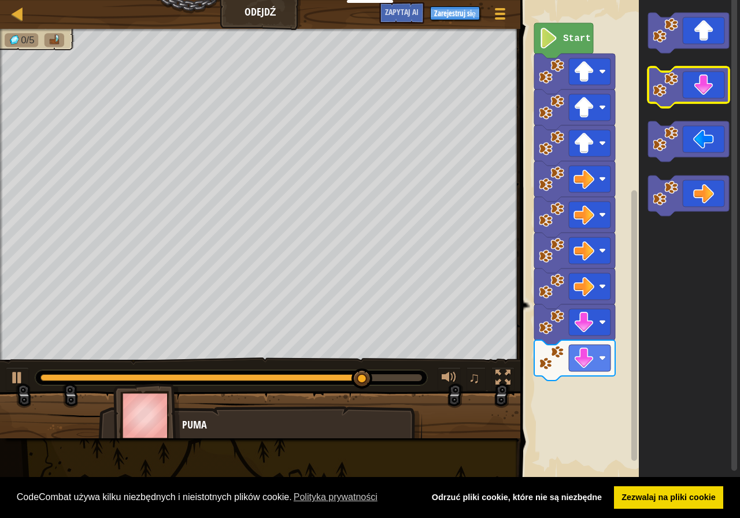
click at [710, 97] on icon "Obszar roboczy Blockly" at bounding box center [688, 87] width 81 height 40
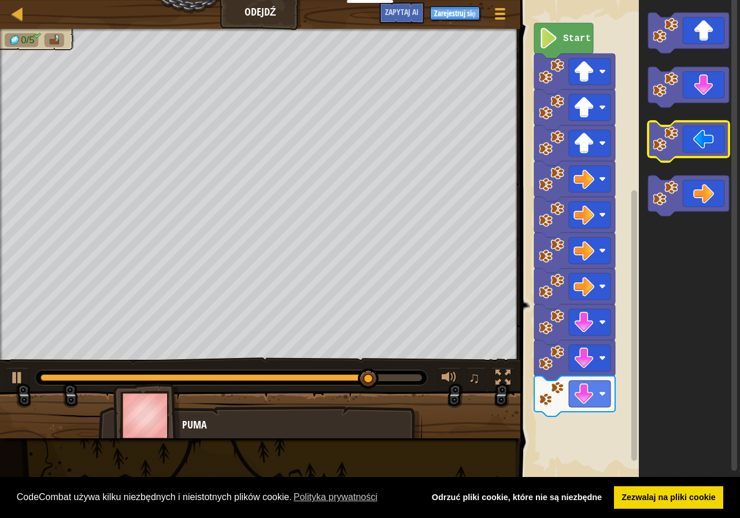
click at [702, 143] on icon "Obszar roboczy Blockly" at bounding box center [688, 141] width 81 height 40
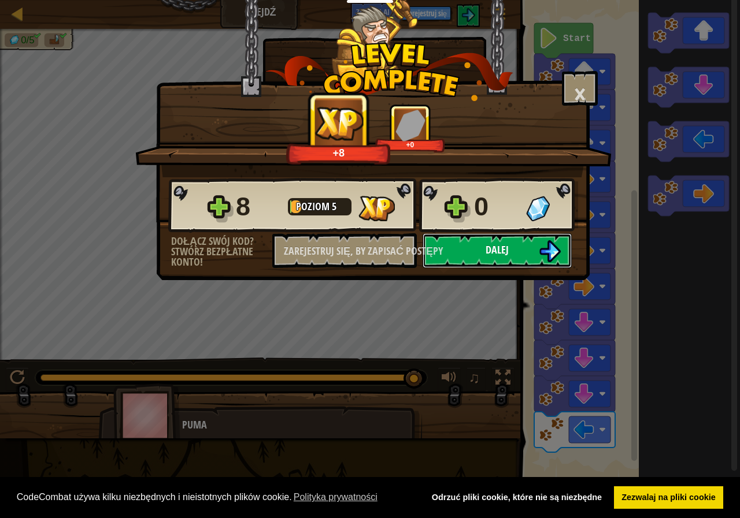
click at [514, 250] on button "Dalej" at bounding box center [496, 250] width 149 height 35
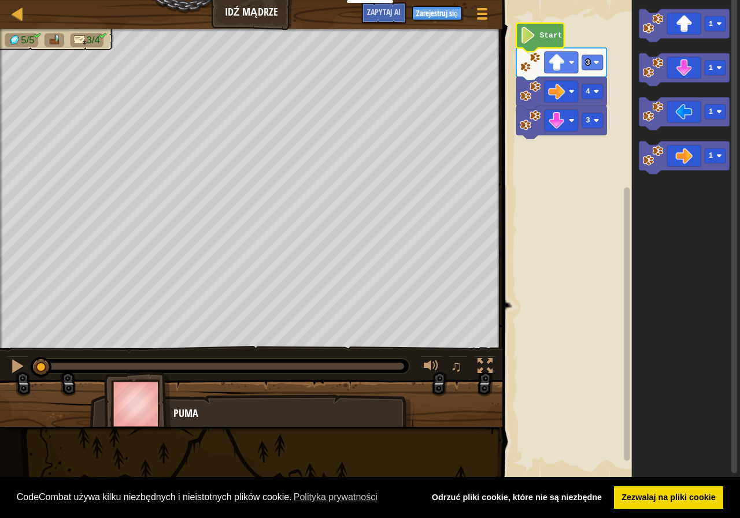
click at [554, 41] on icon "Obszar roboczy Blockly" at bounding box center [540, 37] width 48 height 28
click at [17, 364] on div at bounding box center [17, 366] width 15 height 15
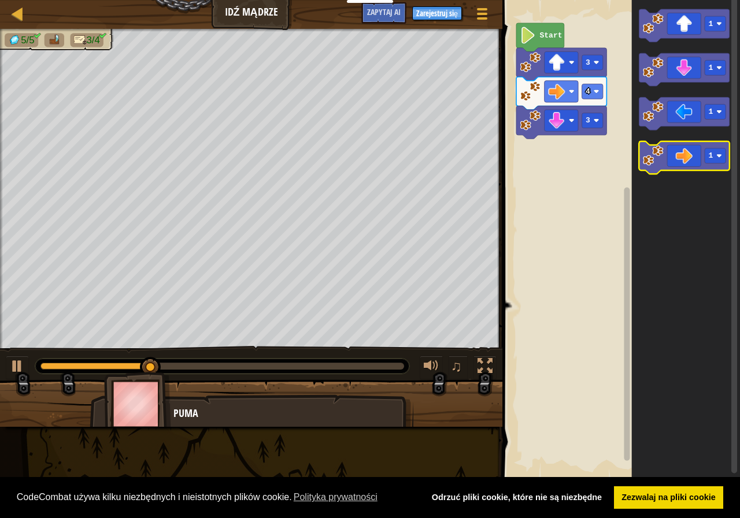
click at [698, 165] on icon "Obszar roboczy Blockly" at bounding box center [684, 158] width 90 height 33
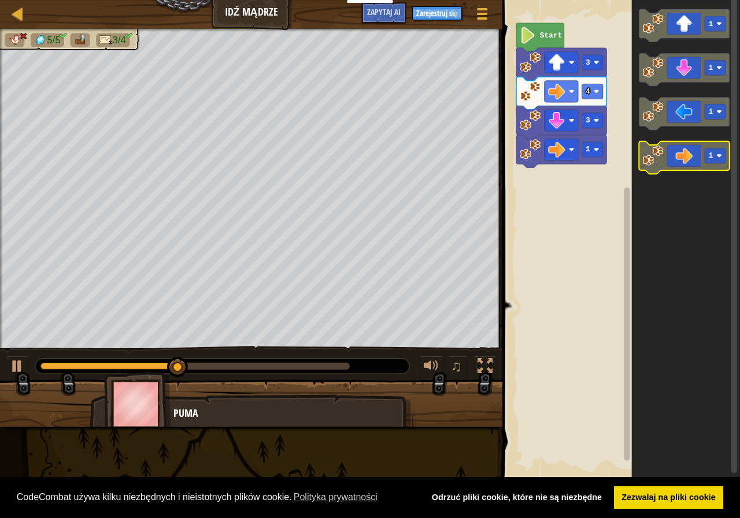
click at [699, 168] on icon "Obszar roboczy Blockly" at bounding box center [684, 158] width 90 height 33
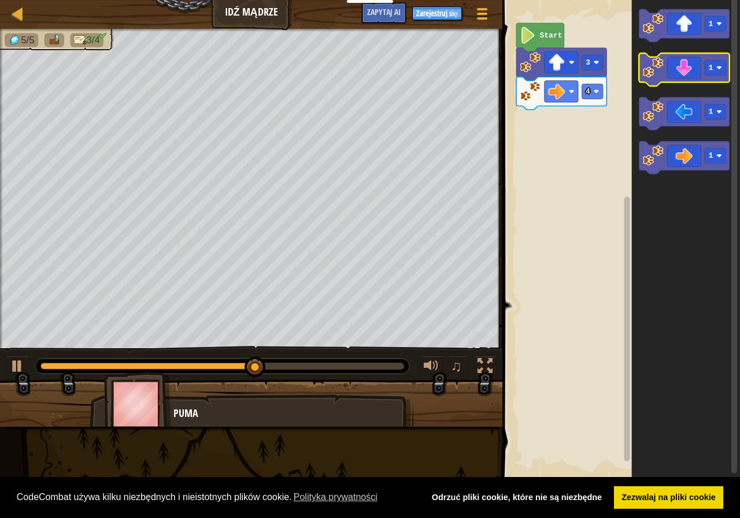
click at [675, 68] on icon "Obszar roboczy Blockly" at bounding box center [684, 69] width 90 height 33
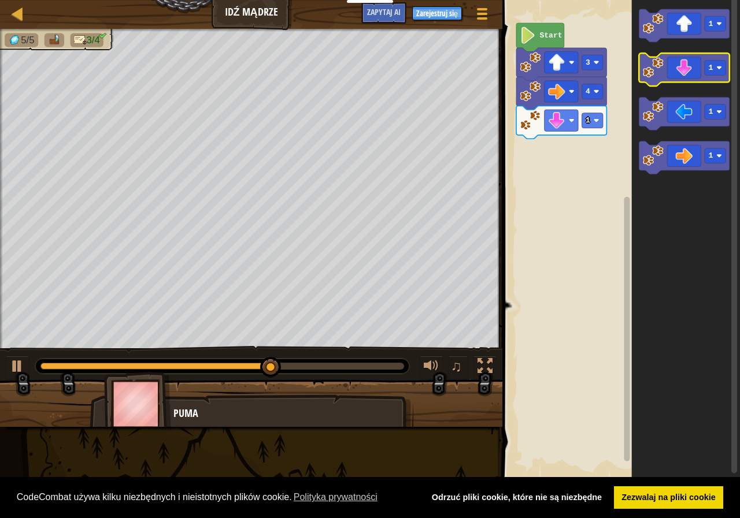
click at [678, 67] on icon "Obszar roboczy Blockly" at bounding box center [684, 69] width 90 height 33
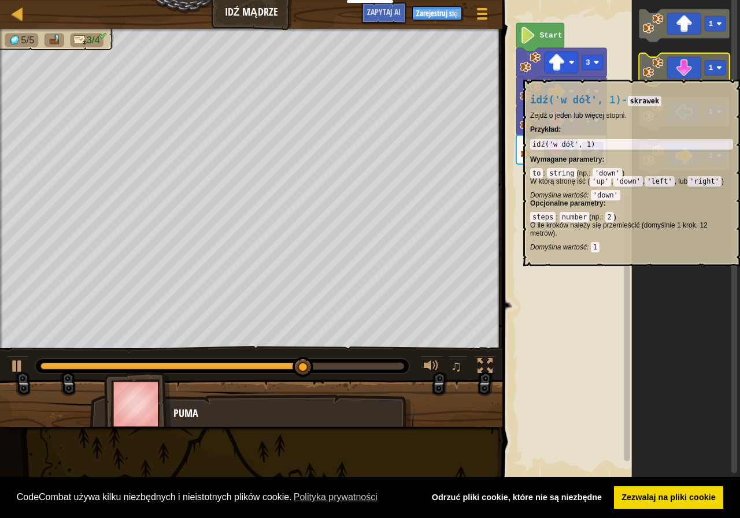
click at [677, 74] on icon "Obszar roboczy Blockly" at bounding box center [684, 69] width 90 height 33
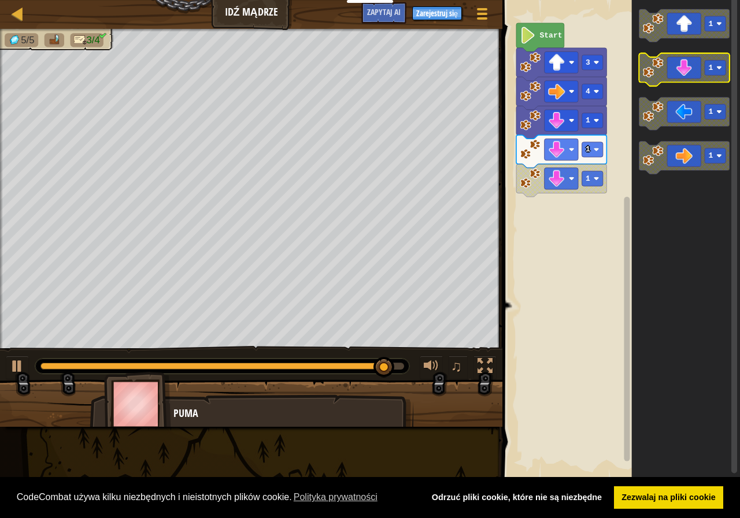
click at [692, 77] on icon "Obszar roboczy Blockly" at bounding box center [684, 69] width 90 height 33
click at [693, 75] on icon "Obszar roboczy Blockly" at bounding box center [684, 69] width 90 height 33
